Goal: Transaction & Acquisition: Purchase product/service

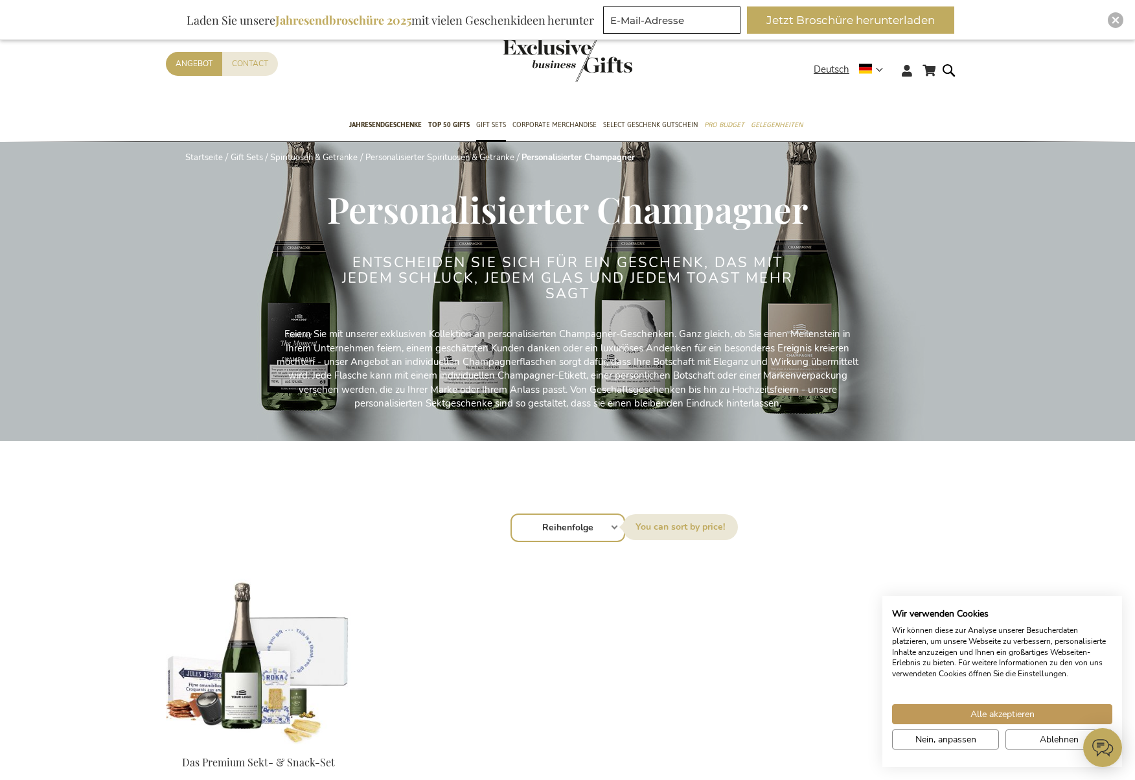
click at [612, 526] on div "Sortieren nach Reihenfolge Best Sellers Am meisten angesehen [GEOGRAPHIC_DATA] …" at bounding box center [568, 526] width 790 height 31
click at [572, 530] on select "Reihenfolge Best Sellers Am meisten angesehen [GEOGRAPHIC_DATA] Biggest Saving …" at bounding box center [568, 527] width 115 height 29
click at [561, 690] on ol "Das Premium Sekt- & Snack-Set Special Price 52,45 € Regular Price 69,95 € Excl.…" at bounding box center [568, 694] width 804 height 264
click at [881, 68] on strong "Deutsch" at bounding box center [848, 69] width 68 height 15
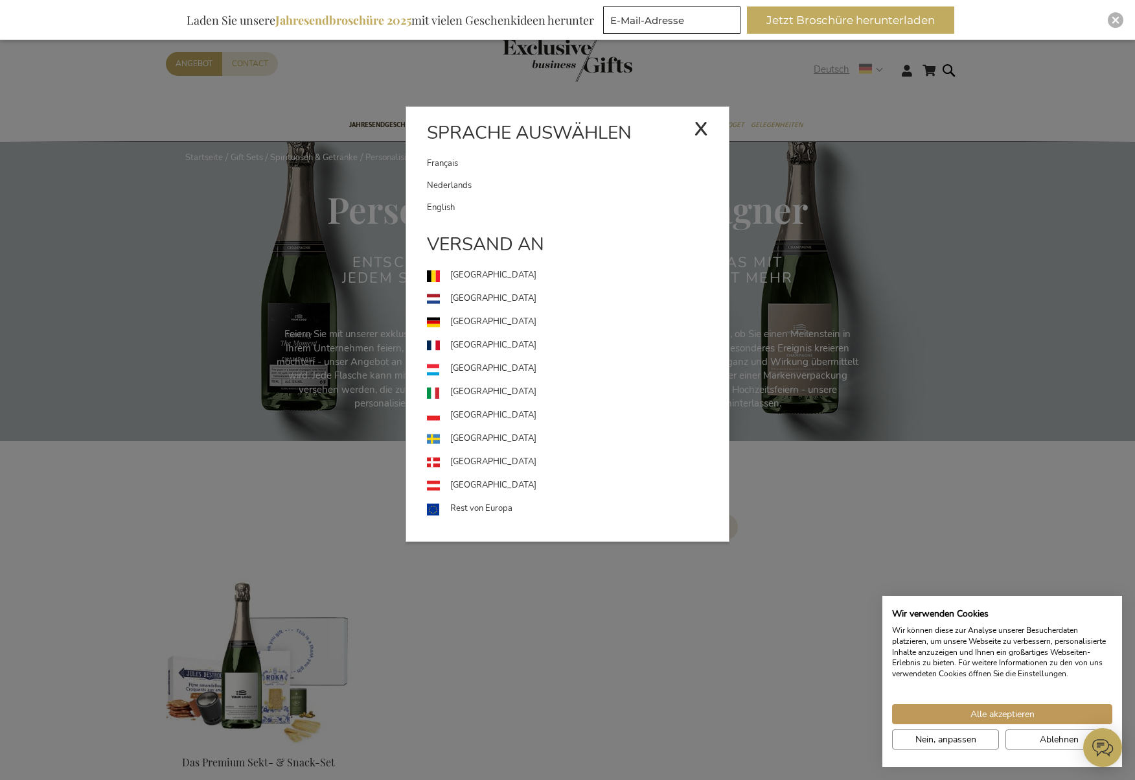
click at [814, 81] on div "Deutsch x Sprache auswählen [DEMOGRAPHIC_DATA] Nederlands" at bounding box center [853, 71] width 78 height 19
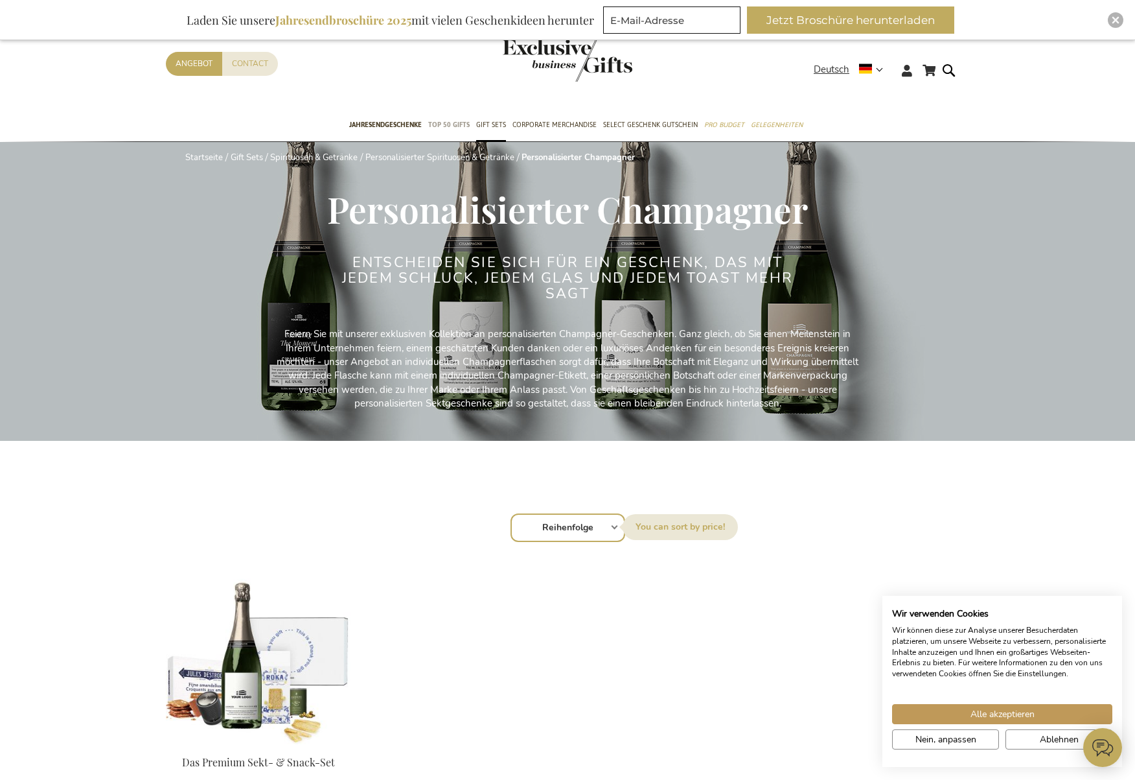
click at [463, 124] on span "TOP 50 Gifts" at bounding box center [448, 125] width 41 height 14
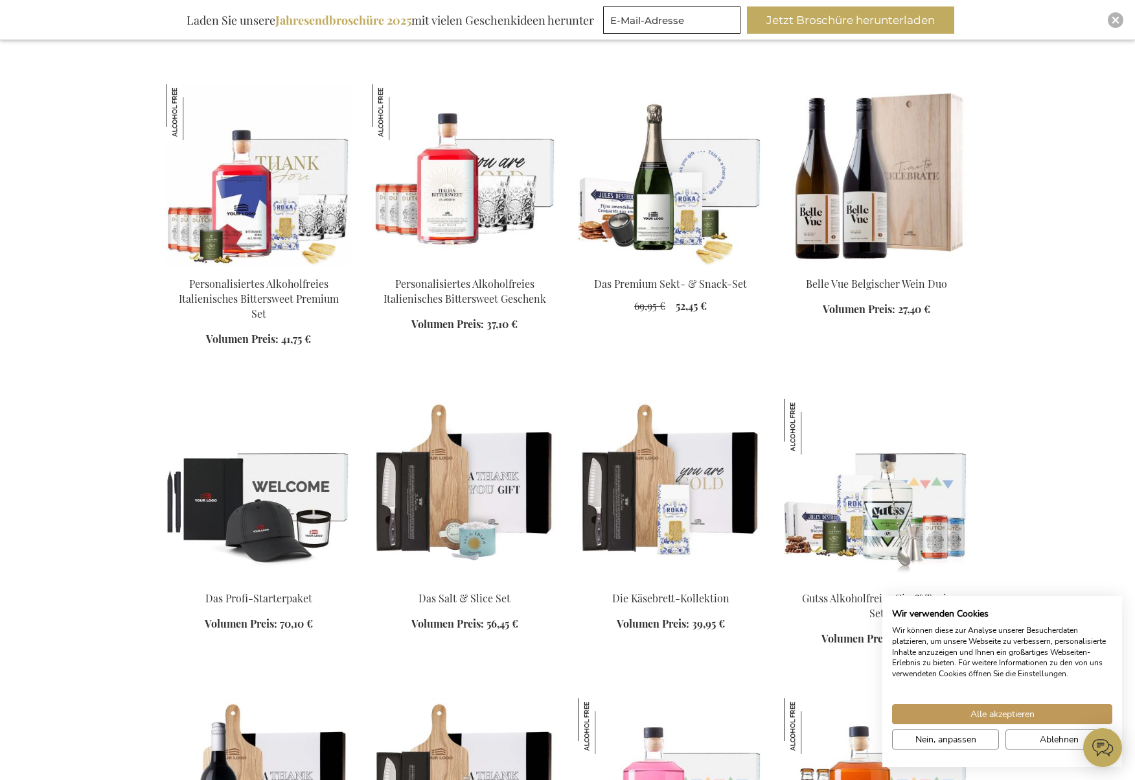
scroll to position [1166, 0]
